Goal: Find specific page/section: Find specific page/section

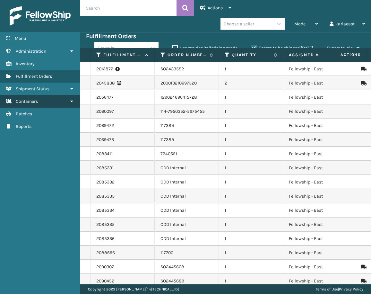
click at [29, 103] on span "Containers" at bounding box center [27, 100] width 22 height 5
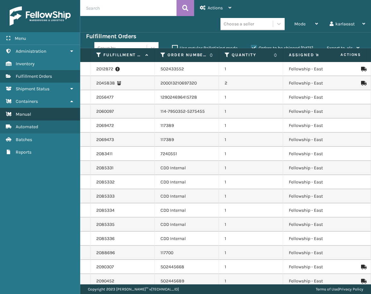
click at [38, 117] on link "Manual" at bounding box center [40, 114] width 80 height 13
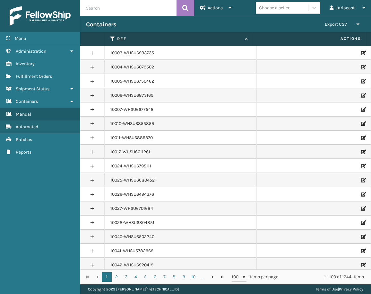
click at [116, 11] on input "text" at bounding box center [128, 8] width 96 height 16
paste input "PO50932"
type input "PO50932"
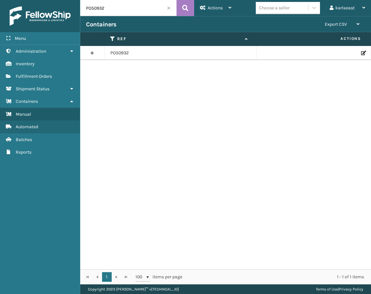
click at [93, 53] on link at bounding box center [92, 53] width 24 height 10
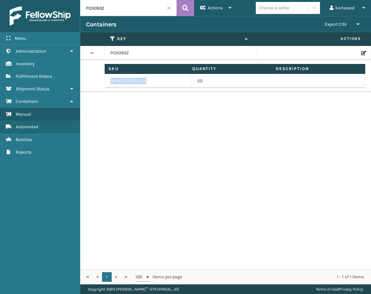
drag, startPoint x: 150, startPoint y: 80, endPoint x: 110, endPoint y: 79, distance: 39.1
click at [110, 79] on td "SA-AGS-QS3U5-JV" at bounding box center [148, 81] width 87 height 14
copy td "SA-AGS-QS3U5-JV"
